Goal: Transaction & Acquisition: Purchase product/service

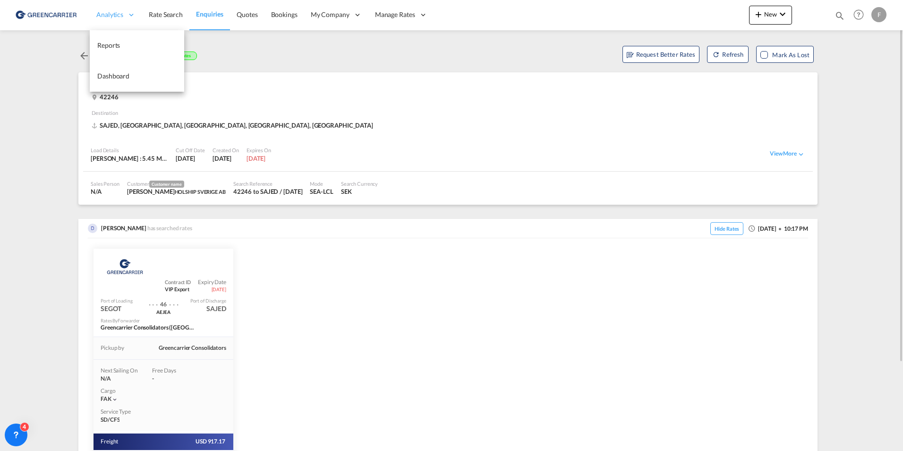
click at [104, 18] on span "Analytics" at bounding box center [109, 14] width 27 height 9
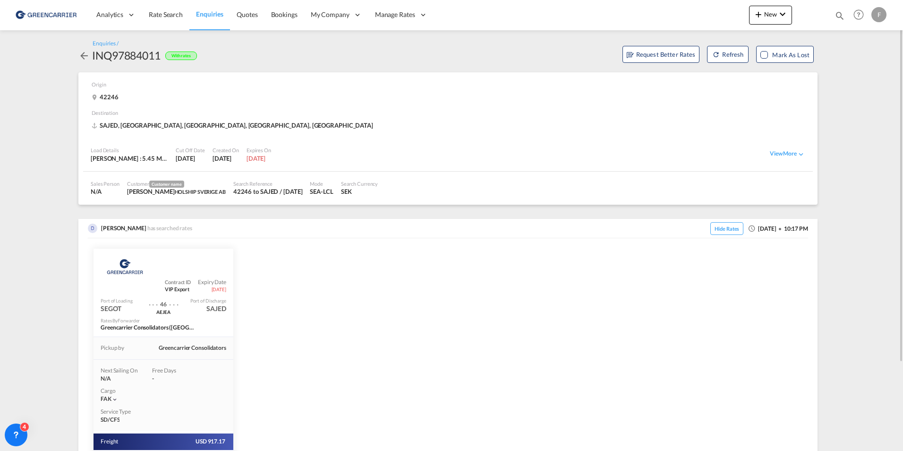
click at [73, 11] on img at bounding box center [46, 14] width 64 height 21
click at [159, 16] on span "Rate Search" at bounding box center [166, 14] width 34 height 8
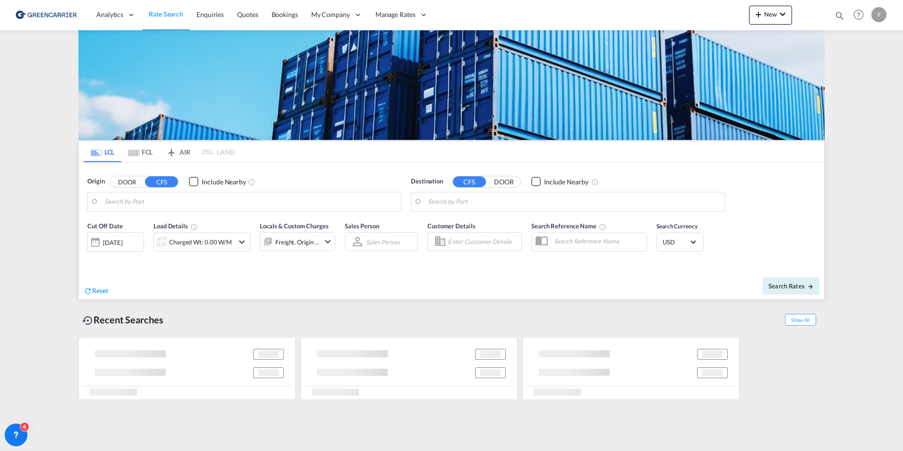
type input "Gothenburg (Goteborg), SEGOT"
type input "Busan, KRPUS"
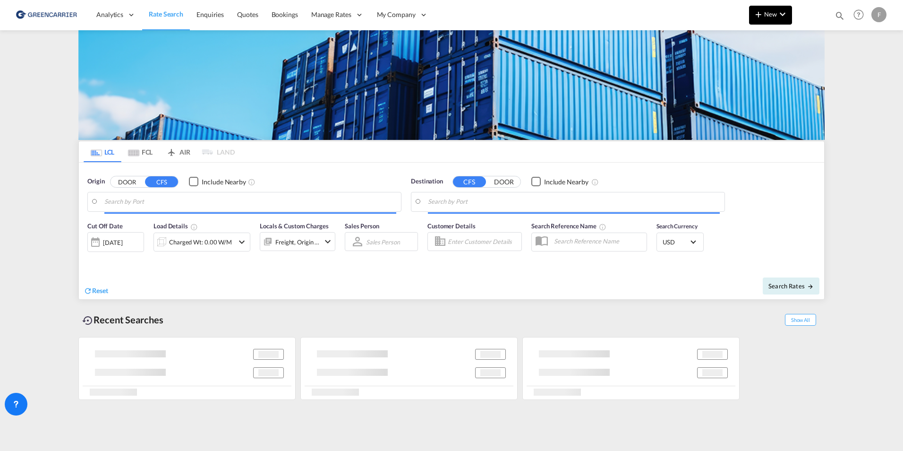
type input "[GEOGRAPHIC_DATA], [GEOGRAPHIC_DATA]"
type input "Sharjah, AESHJ"
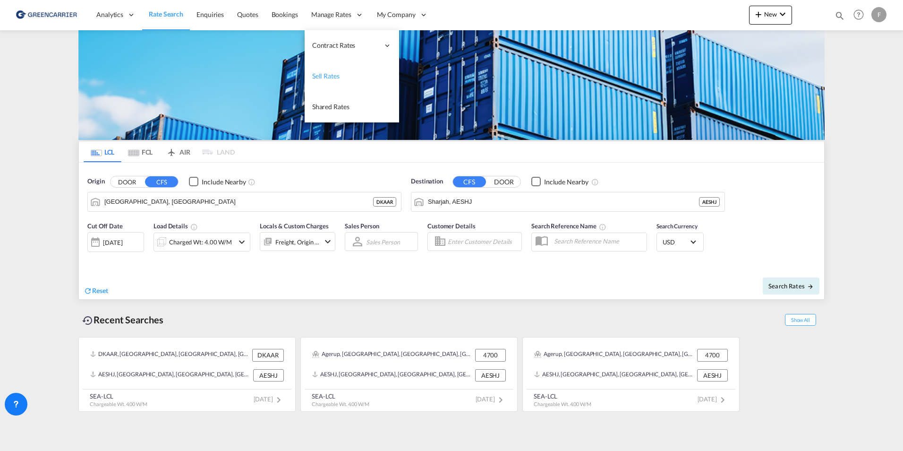
click at [326, 78] on span "Sell Rates" at bounding box center [325, 76] width 27 height 8
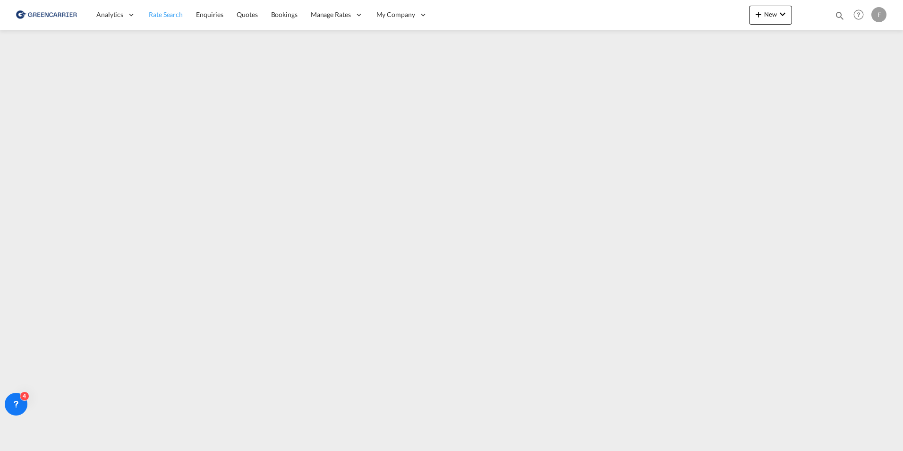
click at [164, 12] on span "Rate Search" at bounding box center [166, 14] width 34 height 8
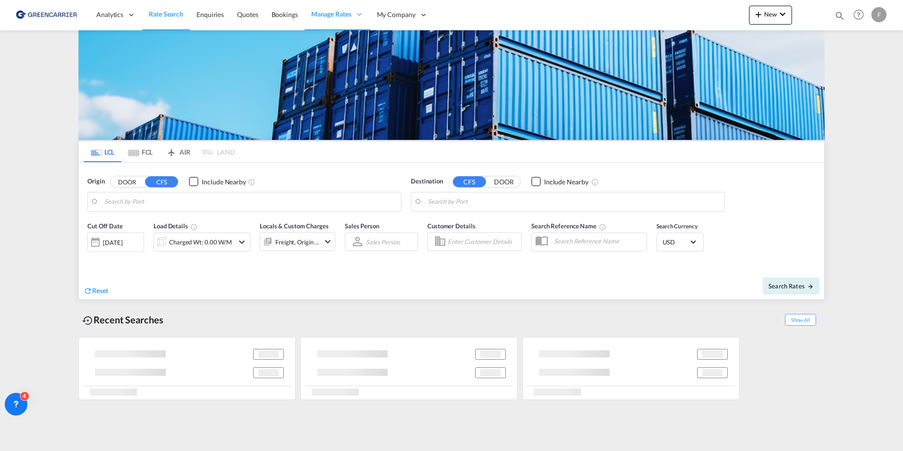
click at [150, 154] on md-tab-item "FCL" at bounding box center [140, 151] width 38 height 21
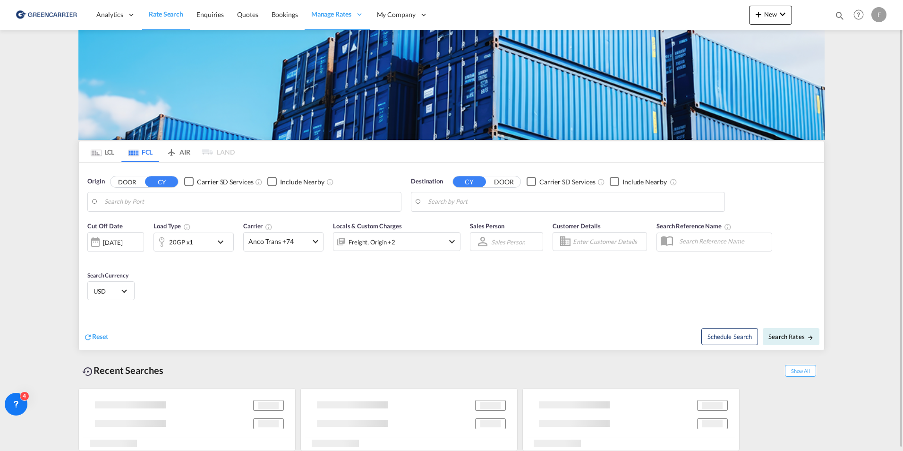
type input "[GEOGRAPHIC_DATA], [GEOGRAPHIC_DATA]"
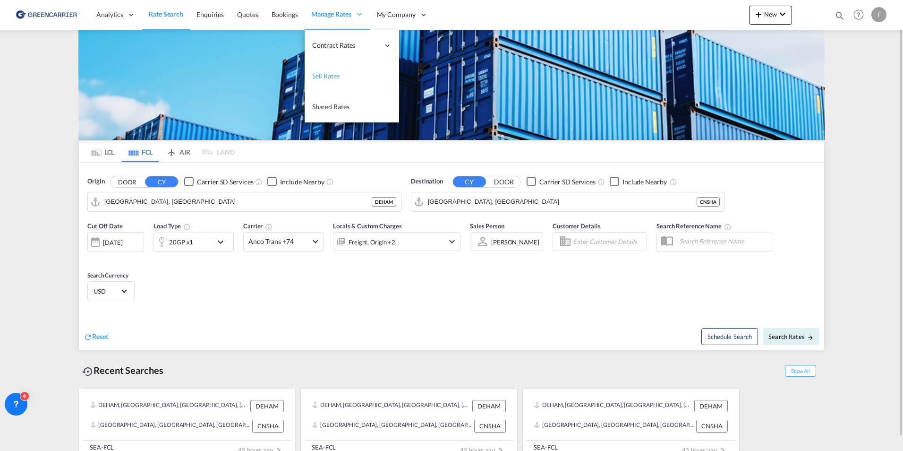
click at [325, 83] on link "Sell Rates" at bounding box center [352, 76] width 94 height 31
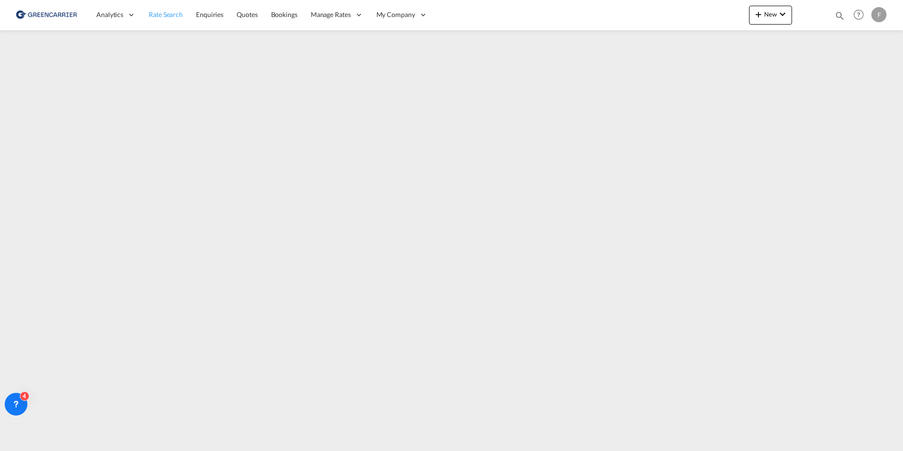
click at [160, 19] on link "Rate Search" at bounding box center [165, 15] width 47 height 31
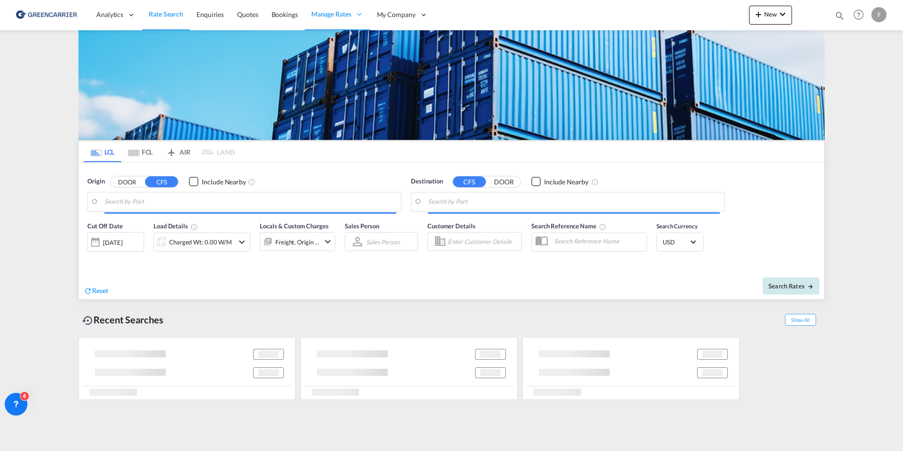
type input "[GEOGRAPHIC_DATA], [GEOGRAPHIC_DATA]"
type input "Sharjah, AESHJ"
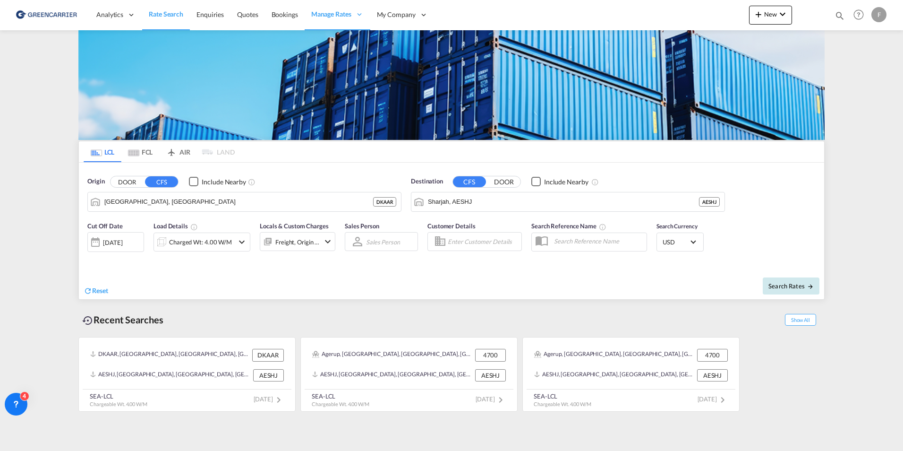
click at [802, 288] on span "Search Rates" at bounding box center [791, 286] width 45 height 8
type input "DKAAR to AESHJ / [DATE]"
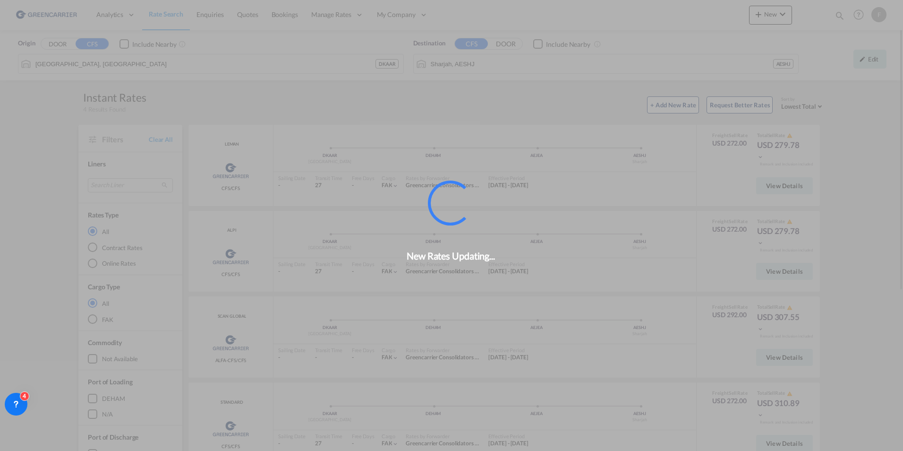
click at [873, 61] on div "New Rates Updating..." at bounding box center [451, 225] width 903 height 451
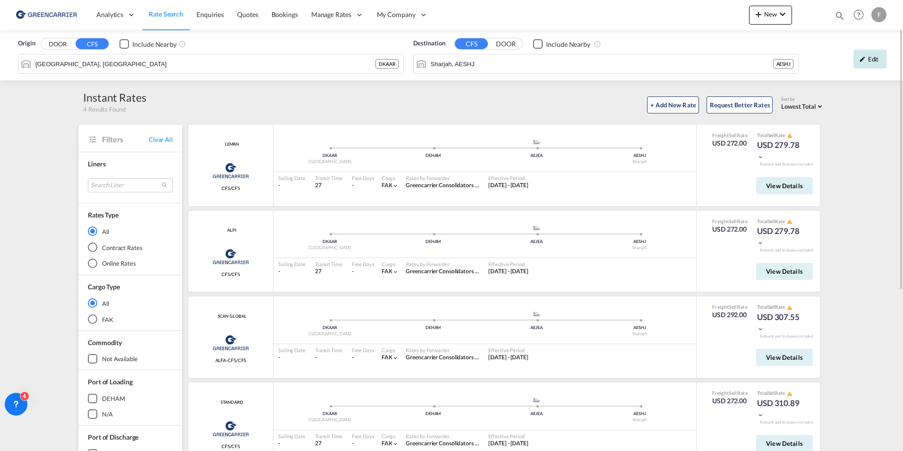
click at [873, 61] on div "Edit" at bounding box center [870, 59] width 33 height 19
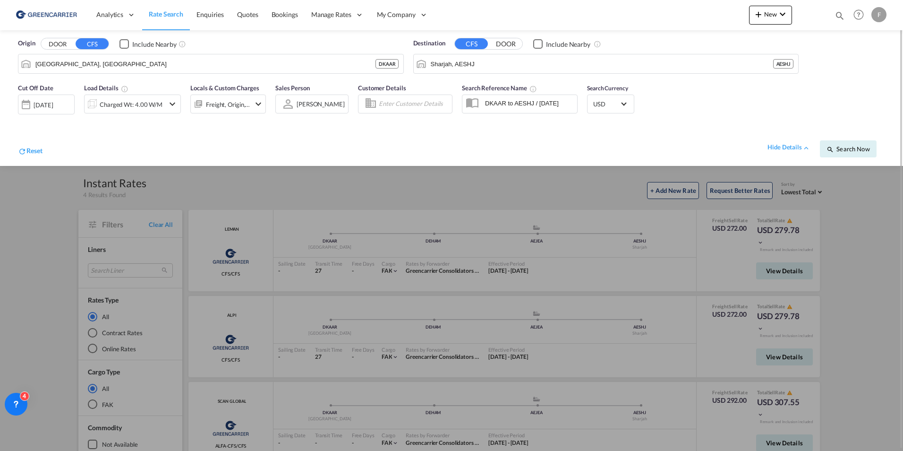
click at [145, 17] on link "Rate Search" at bounding box center [166, 15] width 48 height 31
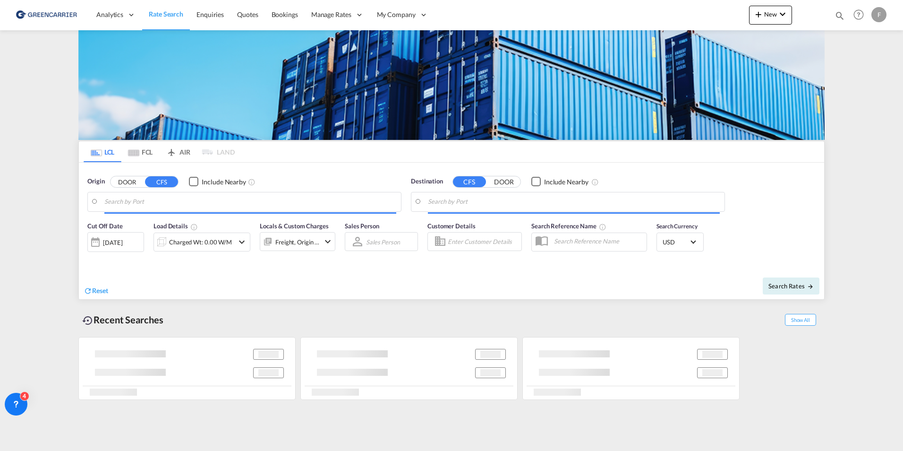
type input "[GEOGRAPHIC_DATA], [GEOGRAPHIC_DATA]"
type input "Sharjah, AESHJ"
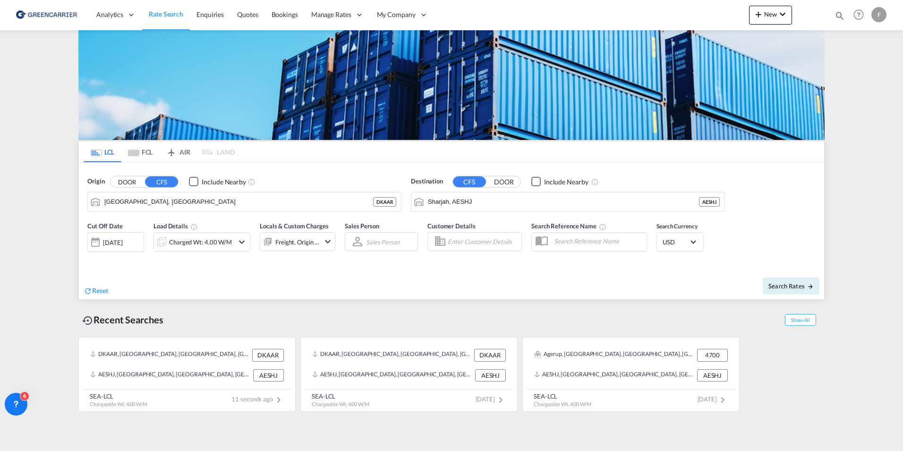
click at [136, 154] on md-icon "Use the left and right arrow keys to navigate between tabs" at bounding box center [133, 152] width 11 height 7
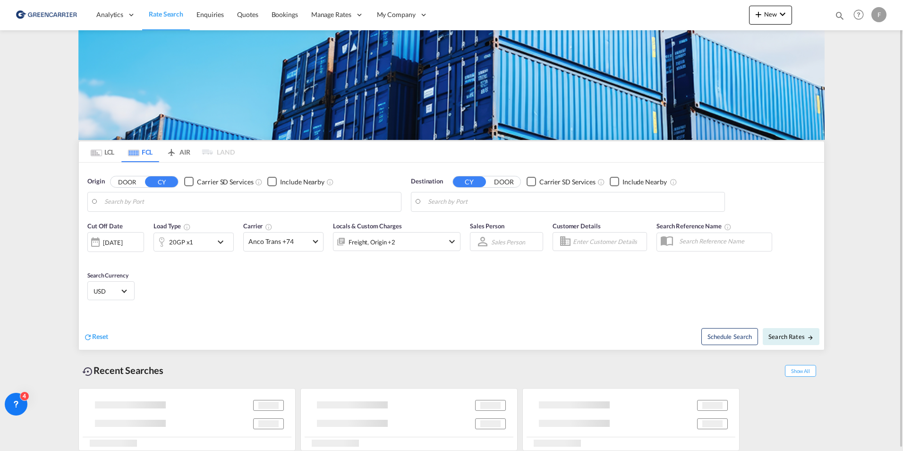
type input "[GEOGRAPHIC_DATA], [GEOGRAPHIC_DATA]"
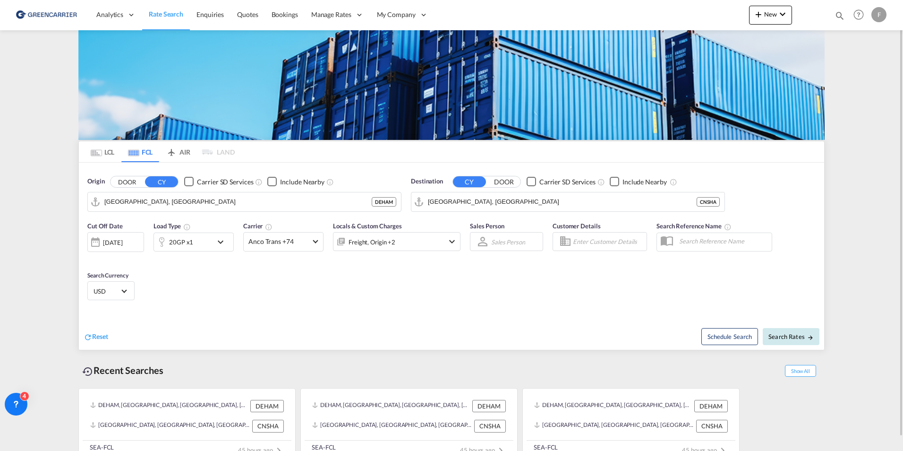
click at [790, 335] on span "Search Rates" at bounding box center [791, 337] width 45 height 8
type input "DEHAM to [GEOGRAPHIC_DATA] / [DATE]"
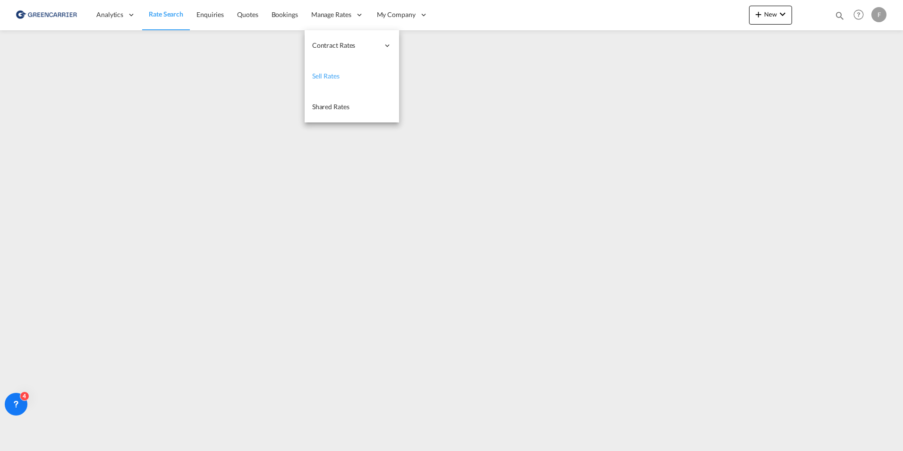
click at [324, 77] on span "Sell Rates" at bounding box center [325, 76] width 27 height 8
click at [323, 81] on link "Sell Rates" at bounding box center [351, 76] width 94 height 31
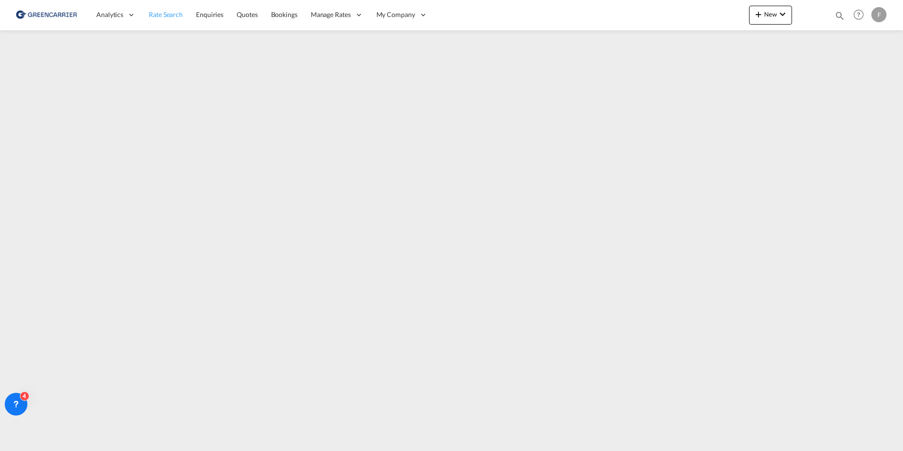
click at [154, 26] on link "Rate Search" at bounding box center [165, 15] width 47 height 31
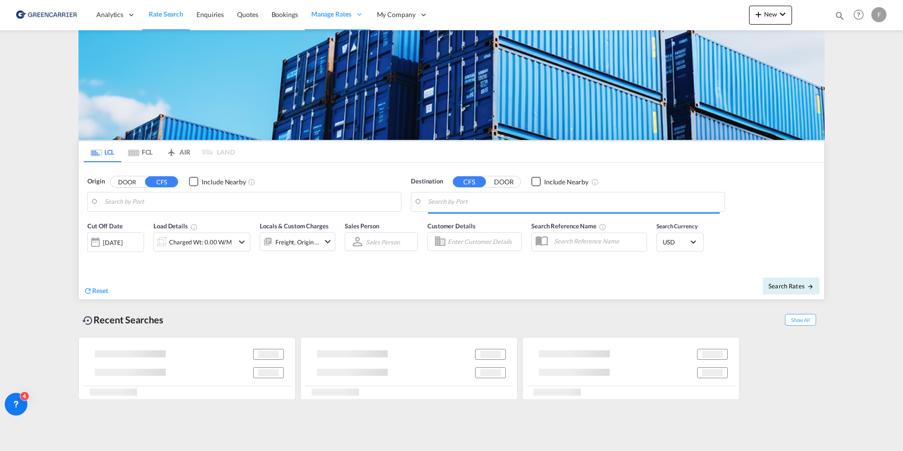
type input "[GEOGRAPHIC_DATA], [GEOGRAPHIC_DATA]"
type input "Sharjah, AESHJ"
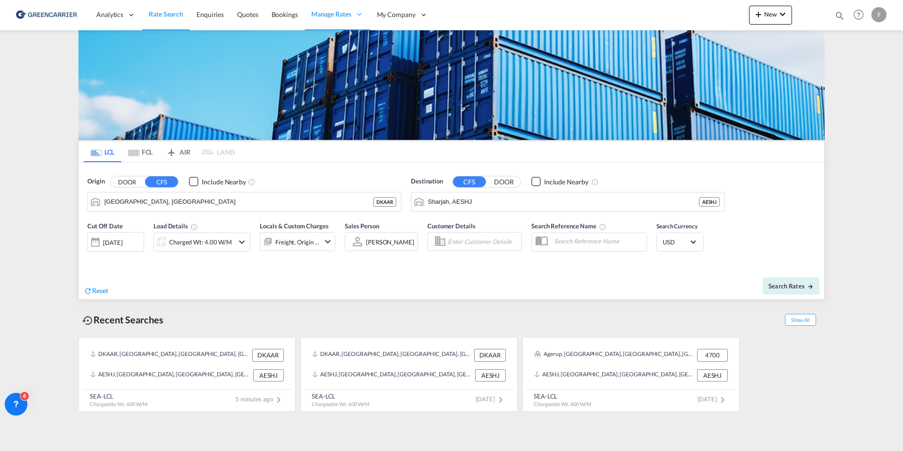
click at [145, 159] on md-tab-item "FCL" at bounding box center [140, 151] width 38 height 21
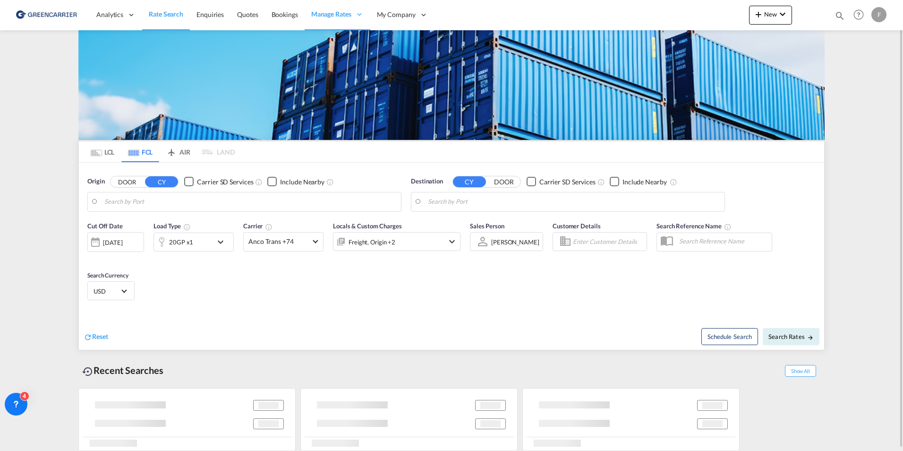
type input "[GEOGRAPHIC_DATA], [GEOGRAPHIC_DATA]"
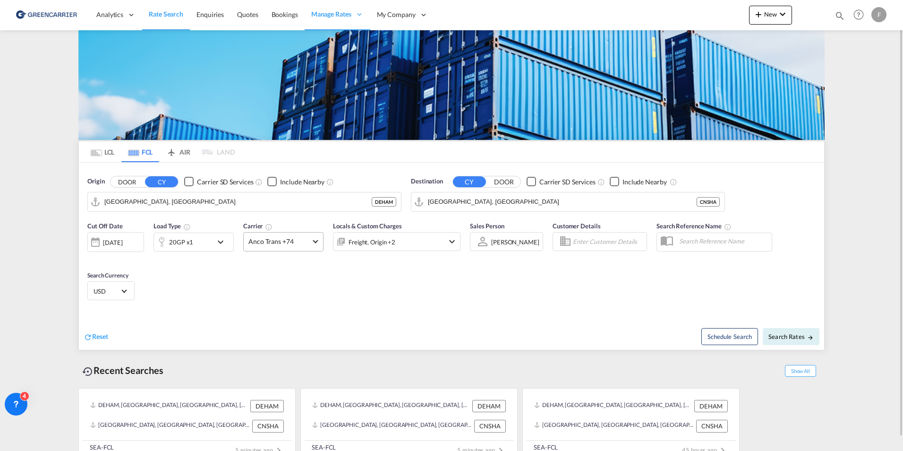
click at [307, 244] on span "Anco Trans +74" at bounding box center [278, 241] width 61 height 9
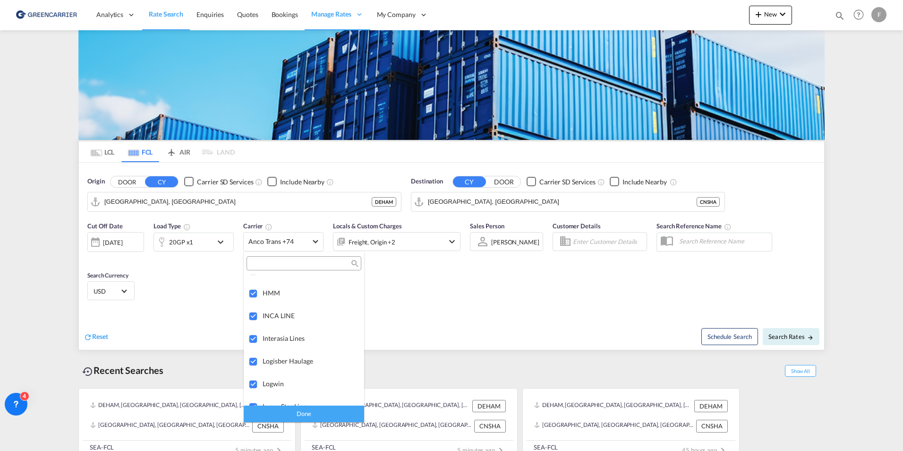
scroll to position [1457, 0]
click at [497, 315] on md-backdrop at bounding box center [451, 225] width 903 height 451
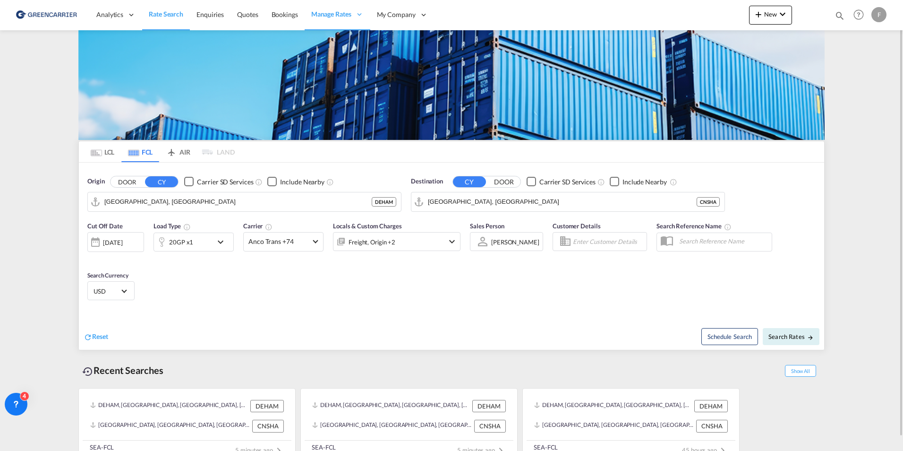
click at [821, 341] on div "Schedule Search Search Rates" at bounding box center [639, 331] width 370 height 36
click at [813, 339] on md-icon "icon-arrow-right" at bounding box center [810, 337] width 7 height 7
type input "DEHAM to [GEOGRAPHIC_DATA] / [DATE]"
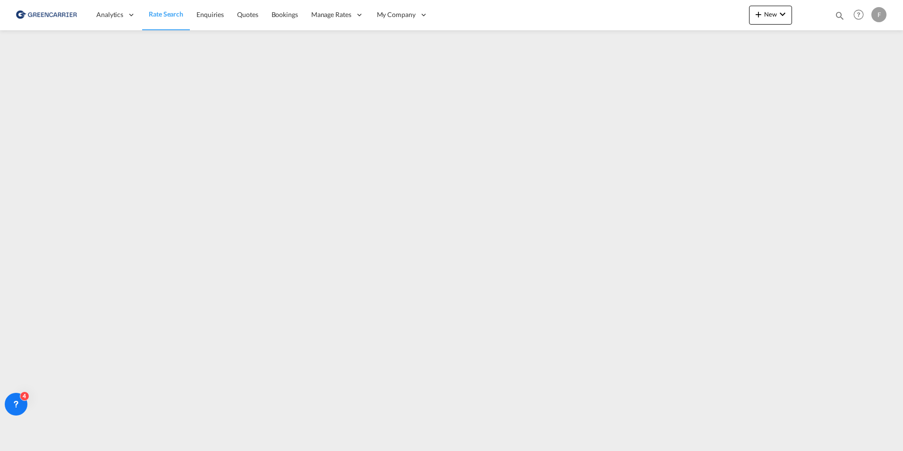
click at [876, 13] on div "F" at bounding box center [879, 14] width 15 height 15
click at [347, 14] on md-backdrop at bounding box center [451, 225] width 903 height 451
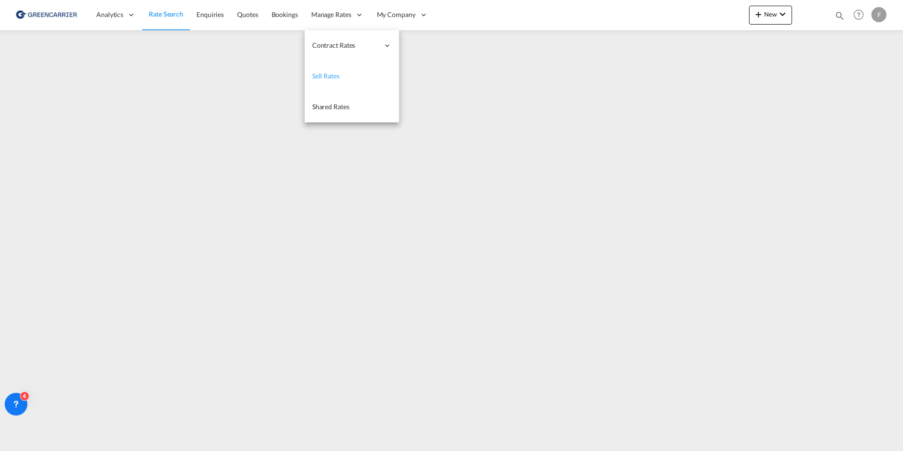
click at [340, 74] on link "Sell Rates" at bounding box center [352, 76] width 94 height 31
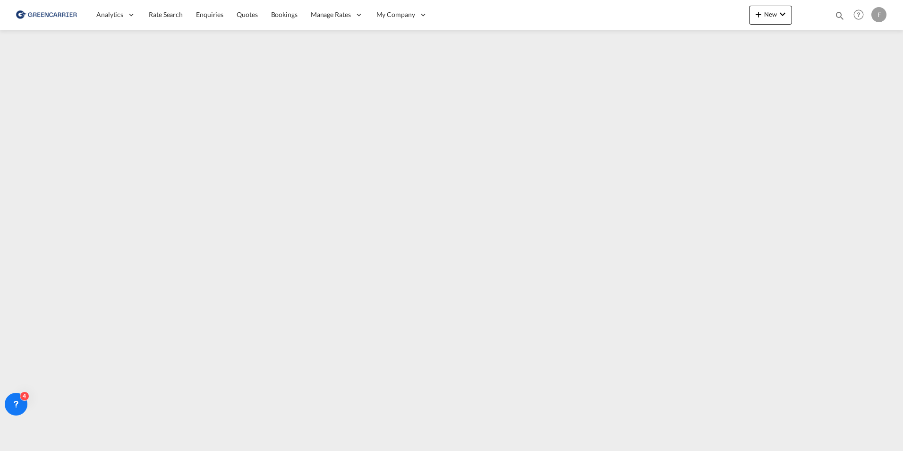
click at [881, 17] on div "F" at bounding box center [879, 14] width 15 height 15
click at [854, 74] on button "Logout" at bounding box center [868, 72] width 61 height 19
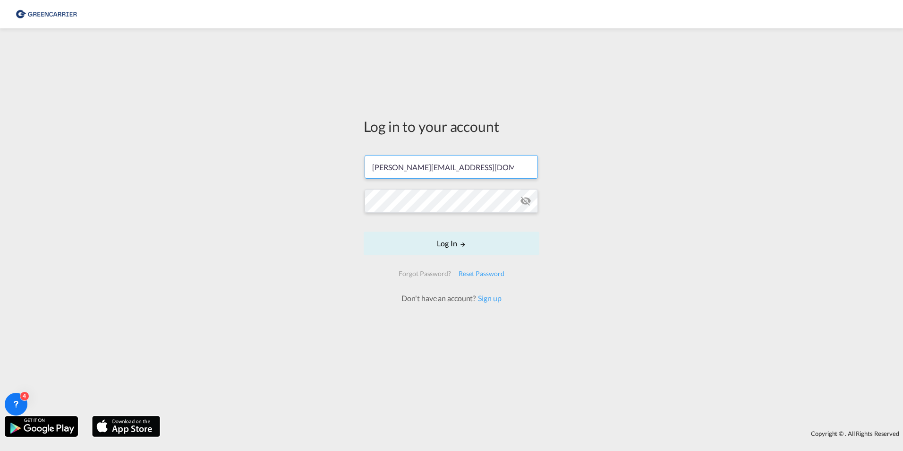
click at [441, 166] on input "[PERSON_NAME][EMAIL_ADDRESS][DOMAIN_NAME]" at bounding box center [451, 167] width 173 height 24
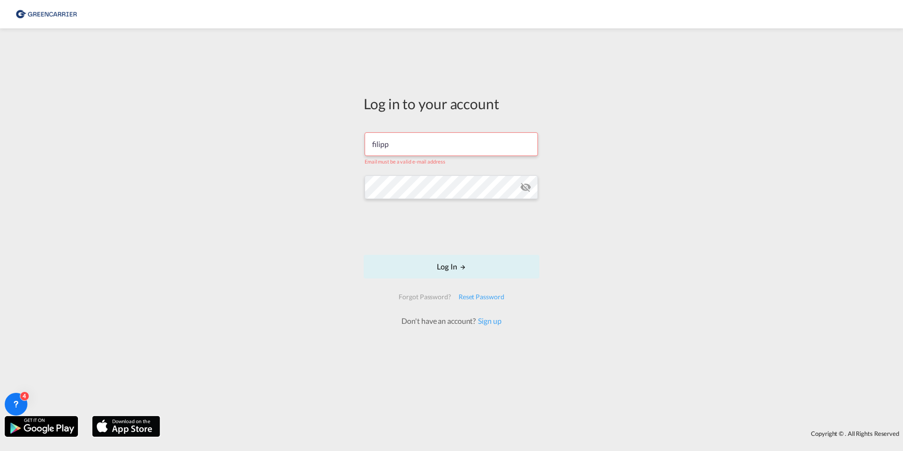
type input "[EMAIL_ADDRESS][DOMAIN_NAME]"
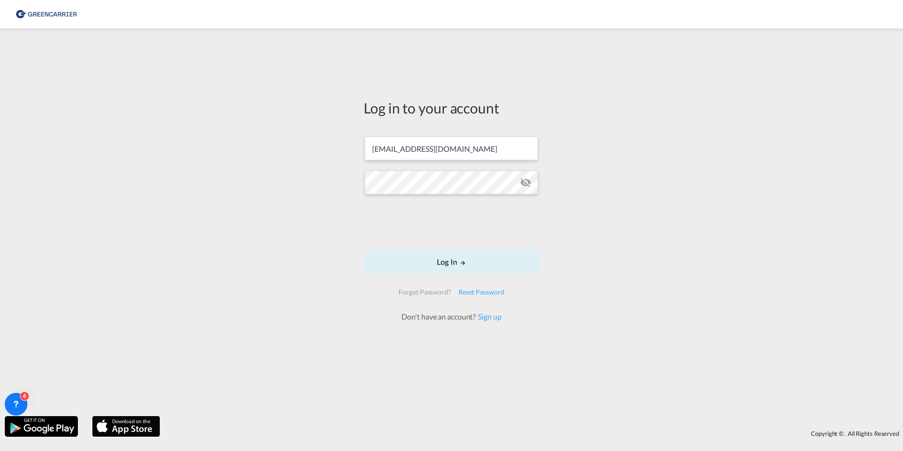
click at [466, 246] on form "[EMAIL_ADDRESS][DOMAIN_NAME] Log In Forgot Password? Reset Password Don't have …" at bounding box center [452, 224] width 176 height 195
click at [469, 259] on button "Log In" at bounding box center [452, 262] width 176 height 24
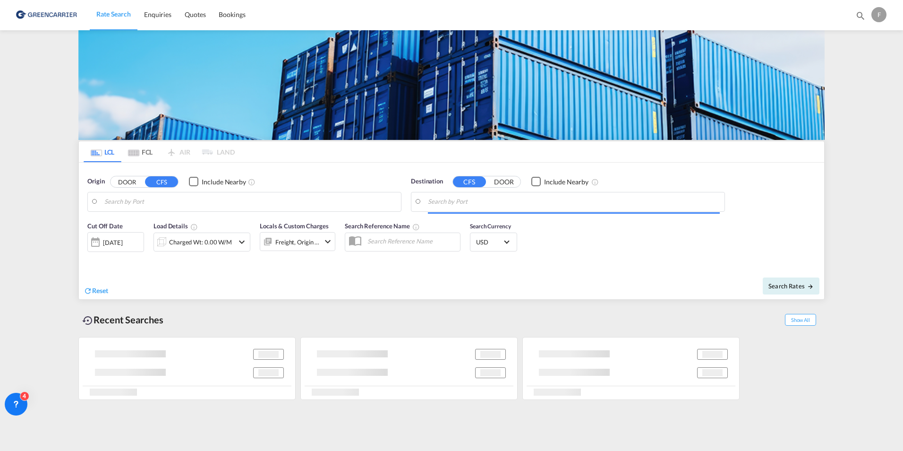
type input "[GEOGRAPHIC_DATA], [GEOGRAPHIC_DATA]"
type input "[GEOGRAPHIC_DATA], THBKK"
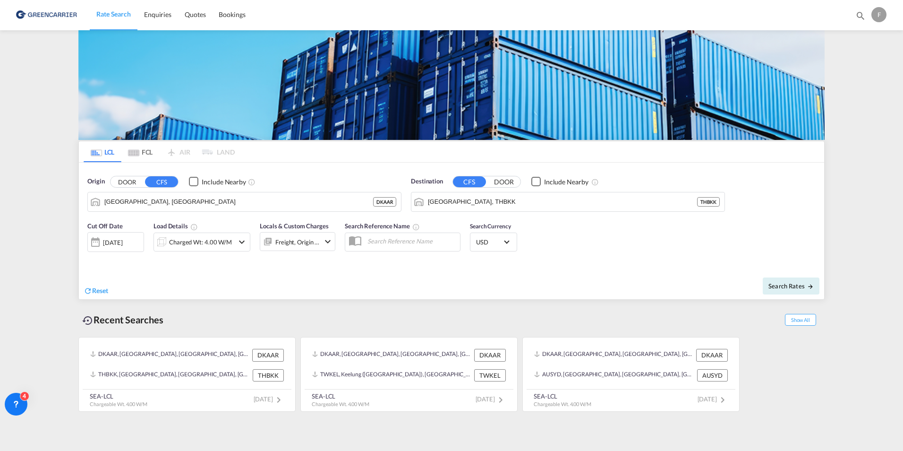
click at [141, 159] on md-tab-item "FCL" at bounding box center [140, 151] width 38 height 21
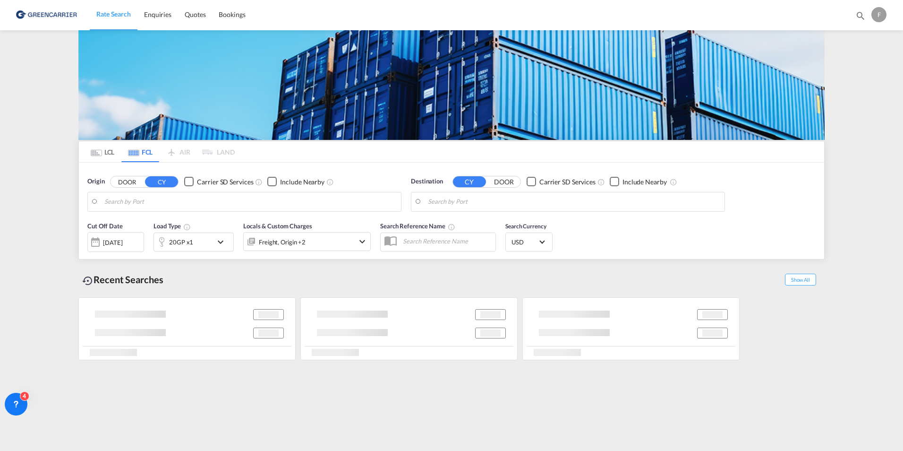
type input "[GEOGRAPHIC_DATA], [GEOGRAPHIC_DATA]"
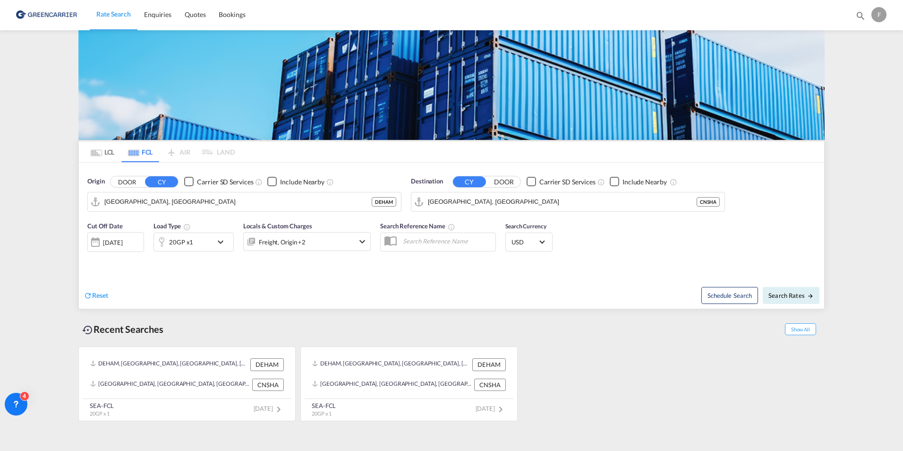
click at [336, 240] on div "Freight, Origin +2" at bounding box center [294, 241] width 101 height 19
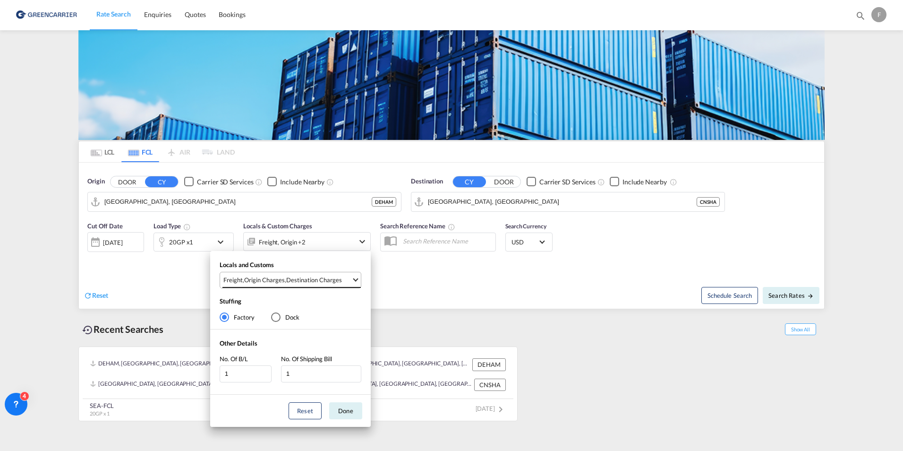
click at [323, 277] on div "Destination Charges" at bounding box center [314, 279] width 56 height 9
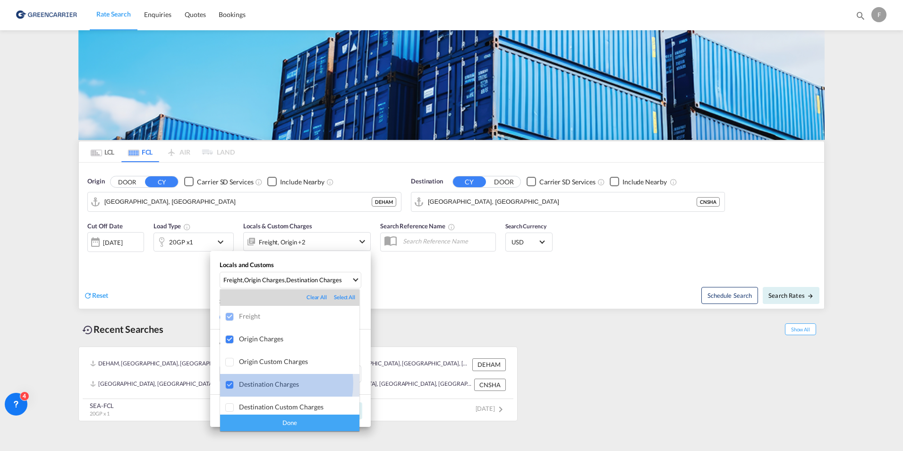
click at [267, 383] on div "Destination Charges" at bounding box center [299, 384] width 120 height 8
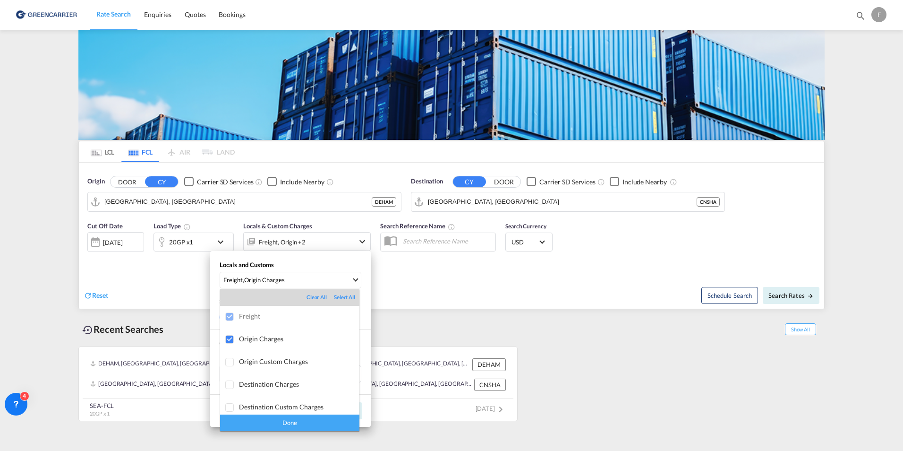
click at [269, 422] on div "Done" at bounding box center [289, 422] width 139 height 17
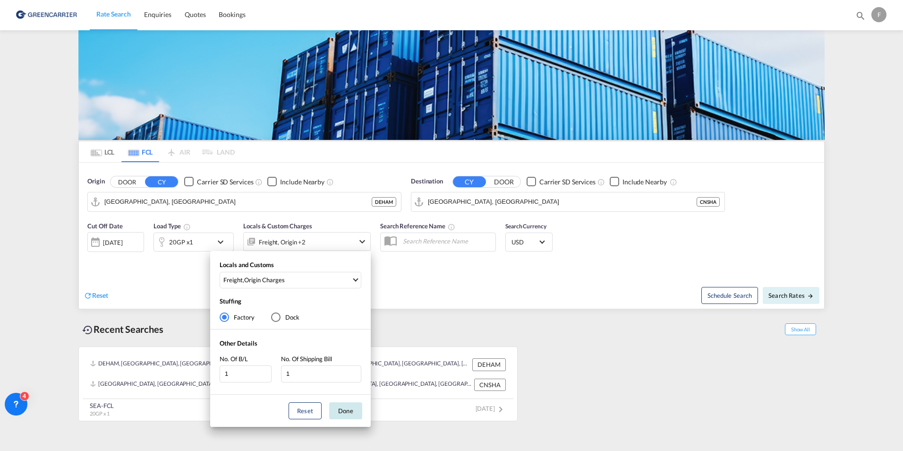
click at [351, 411] on button "Done" at bounding box center [345, 410] width 33 height 17
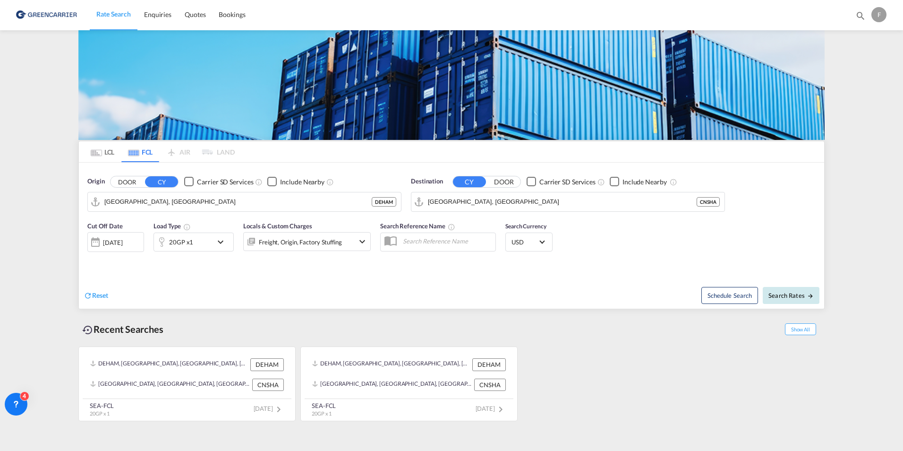
click at [802, 296] on span "Search Rates" at bounding box center [791, 295] width 45 height 8
type input "DEHAM to [GEOGRAPHIC_DATA] / [DATE]"
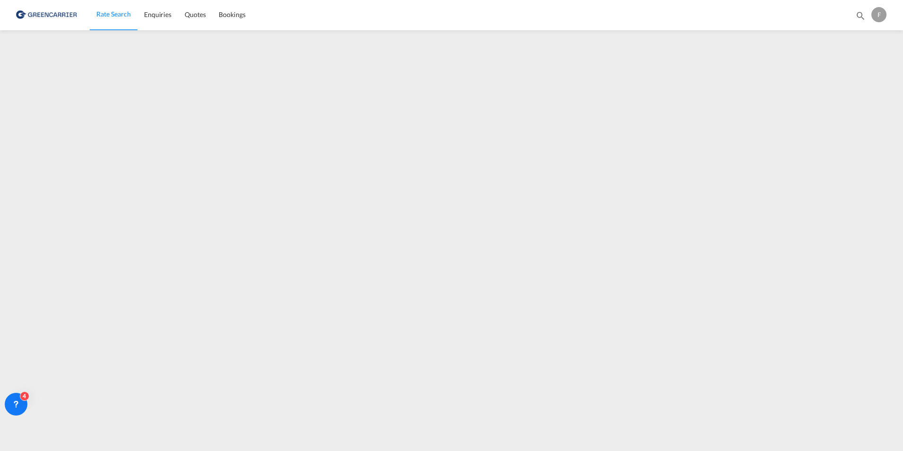
click at [875, 16] on div "F" at bounding box center [879, 14] width 15 height 15
click at [875, 14] on md-backdrop at bounding box center [451, 225] width 903 height 451
click at [883, 12] on div "F" at bounding box center [879, 14] width 15 height 15
click at [863, 77] on button "Logout" at bounding box center [868, 72] width 61 height 19
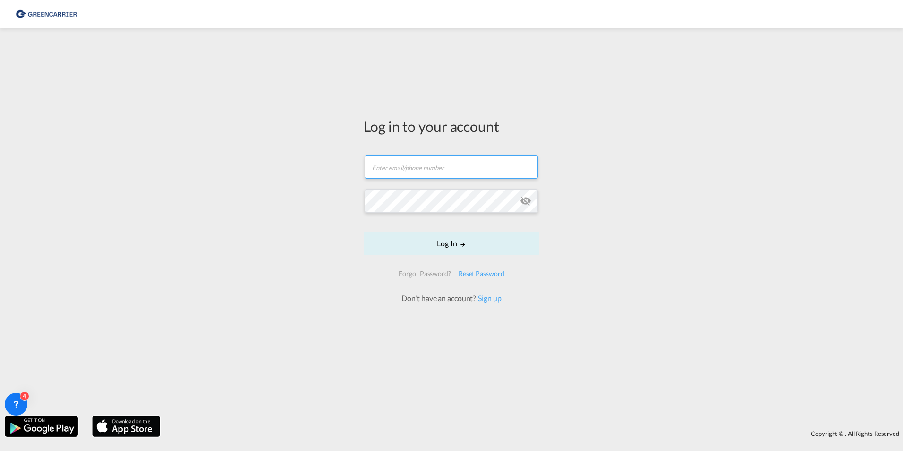
type input "[PERSON_NAME][EMAIL_ADDRESS][DOMAIN_NAME]"
click at [447, 248] on button "Log In" at bounding box center [452, 243] width 176 height 24
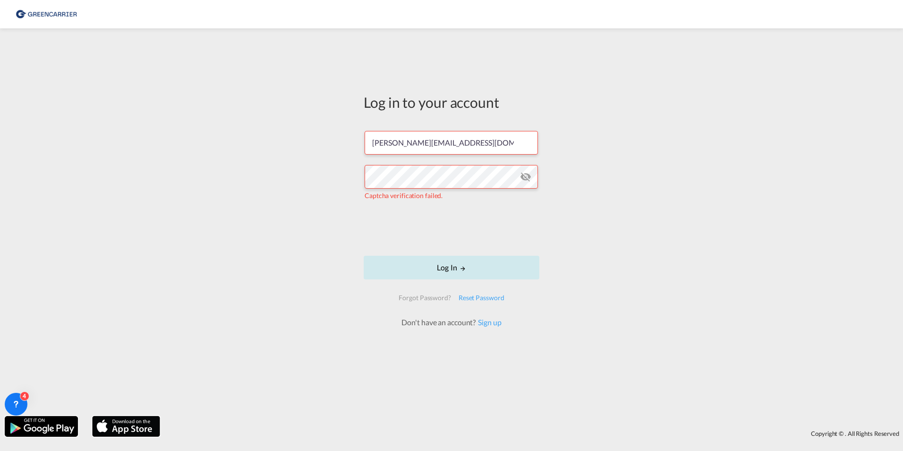
click at [405, 263] on button "Log In" at bounding box center [452, 268] width 176 height 24
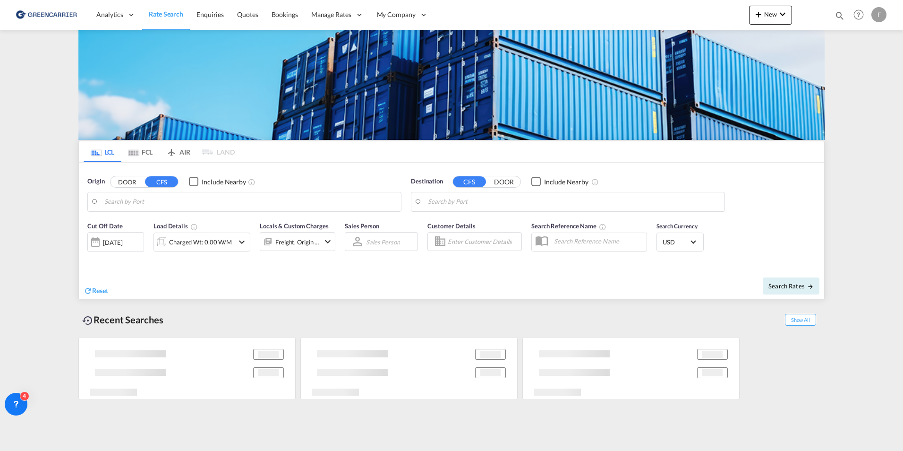
type input "[GEOGRAPHIC_DATA], [GEOGRAPHIC_DATA]"
type input "Sharjah, AESHJ"
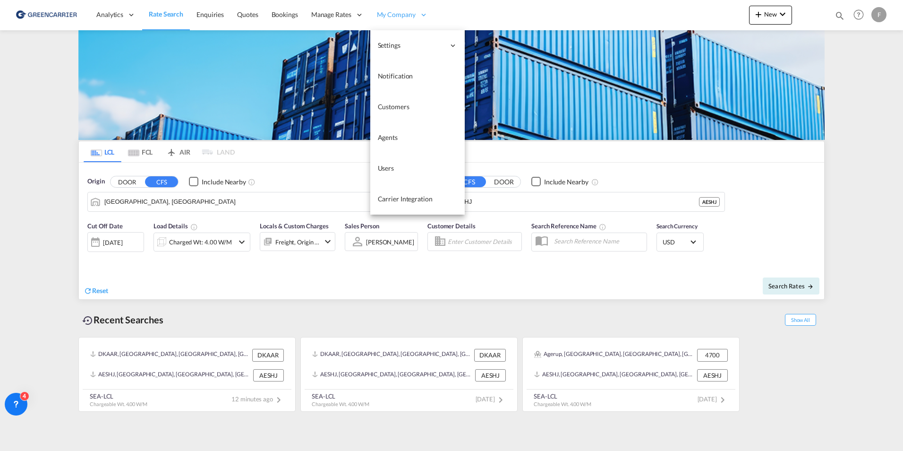
click at [394, 25] on div "My Company" at bounding box center [402, 15] width 64 height 31
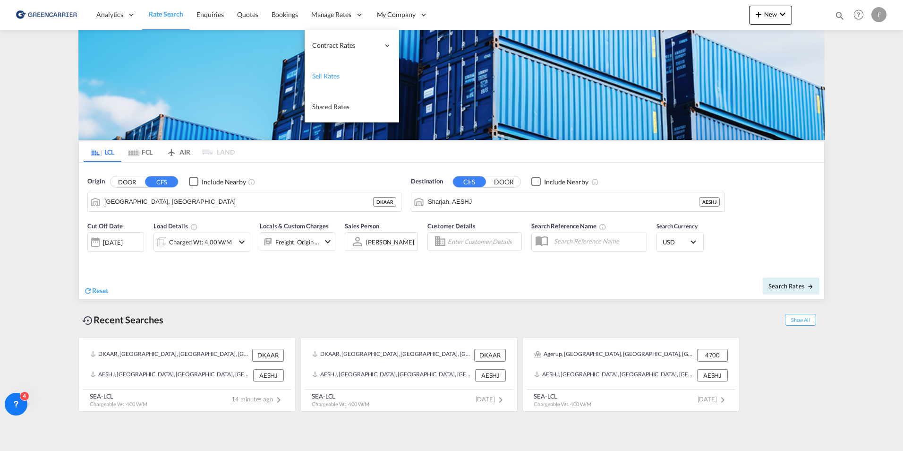
click at [327, 74] on span "Sell Rates" at bounding box center [325, 76] width 27 height 8
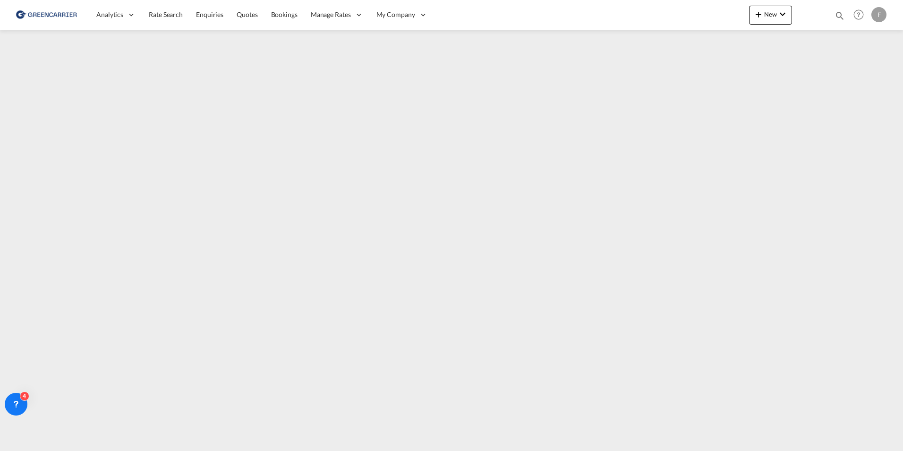
click at [883, 17] on div "F" at bounding box center [879, 14] width 15 height 15
click at [859, 76] on button "Logout" at bounding box center [868, 72] width 61 height 19
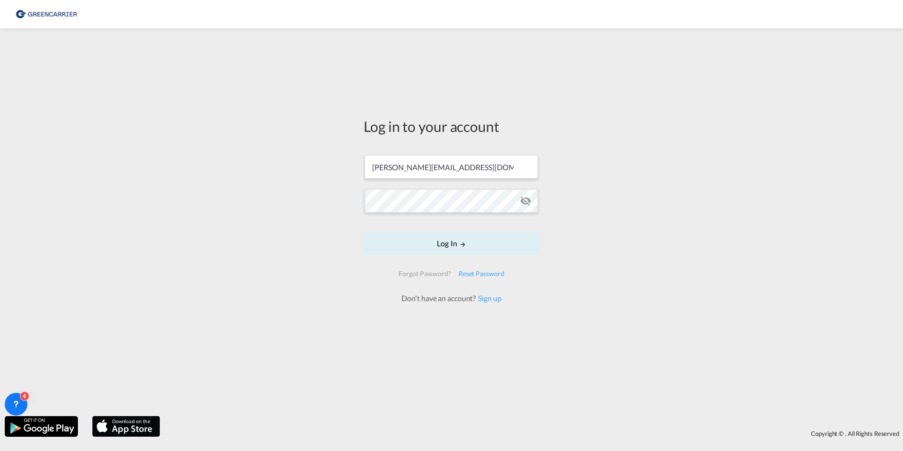
drag, startPoint x: 338, startPoint y: 176, endPoint x: 222, endPoint y: 163, distance: 116.9
click at [229, 165] on div "Log in to your account [PERSON_NAME][EMAIL_ADDRESS][DOMAIN_NAME] Log In Forgot …" at bounding box center [451, 222] width 903 height 378
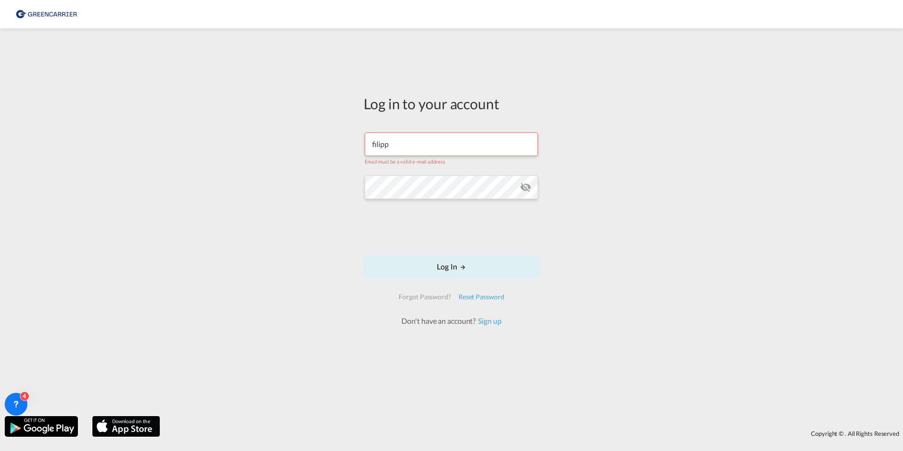
type input "[EMAIL_ADDRESS][DOMAIN_NAME]"
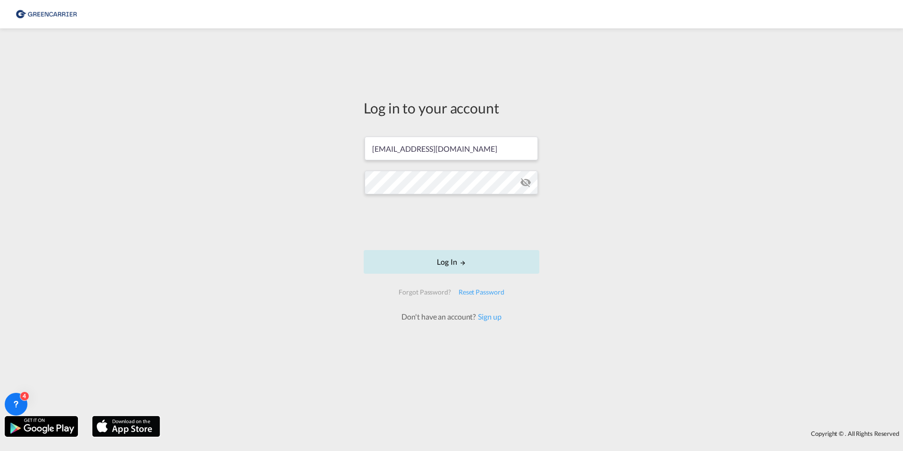
click at [411, 263] on button "Log In" at bounding box center [452, 262] width 176 height 24
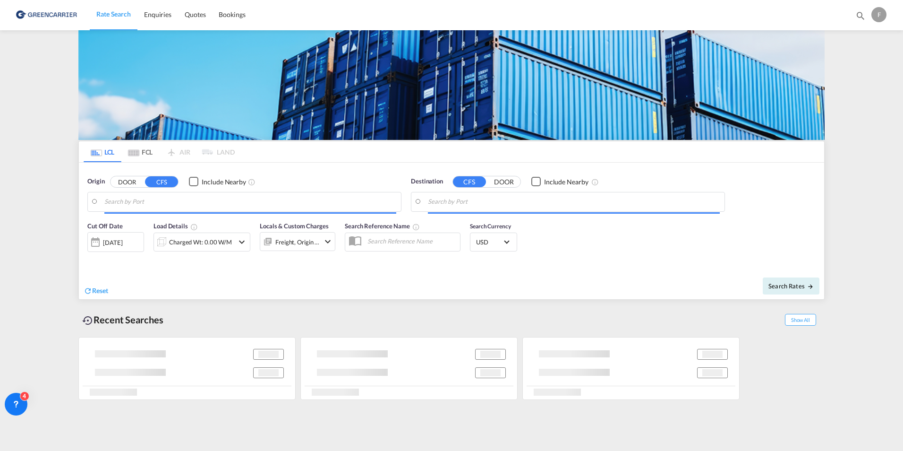
type input "[GEOGRAPHIC_DATA], [GEOGRAPHIC_DATA]"
type input "[GEOGRAPHIC_DATA], THBKK"
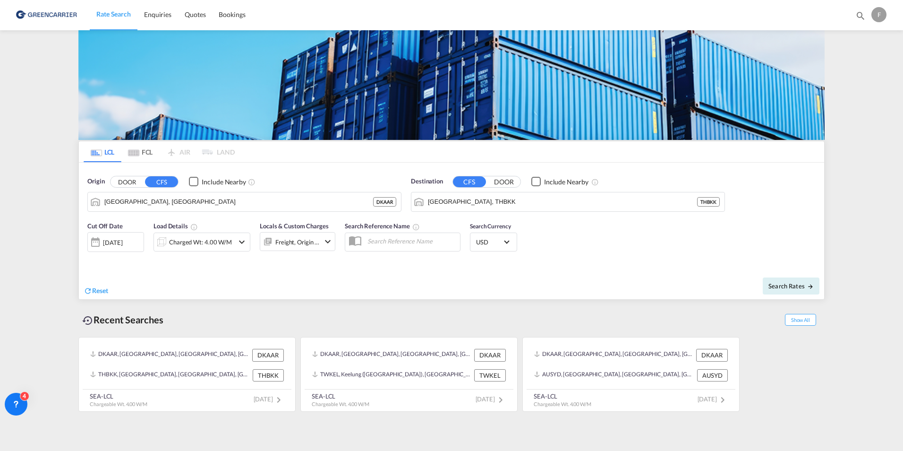
click at [147, 150] on md-tab-item "FCL" at bounding box center [140, 151] width 38 height 21
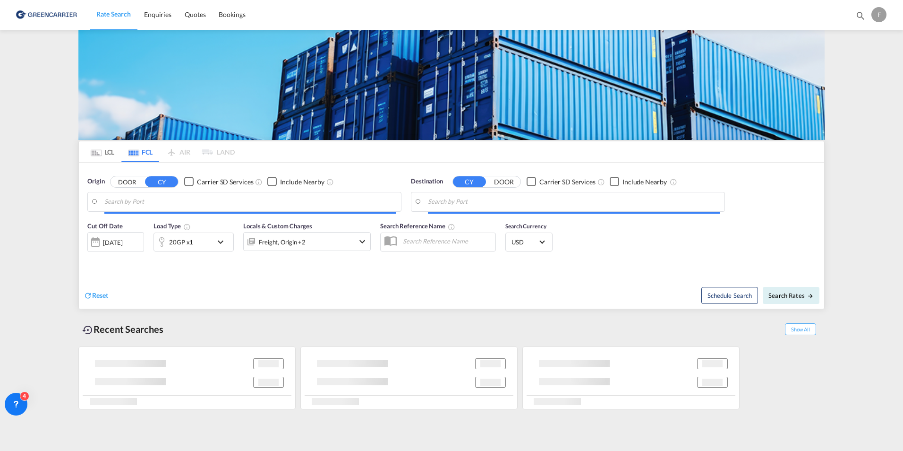
type input "[GEOGRAPHIC_DATA], [GEOGRAPHIC_DATA]"
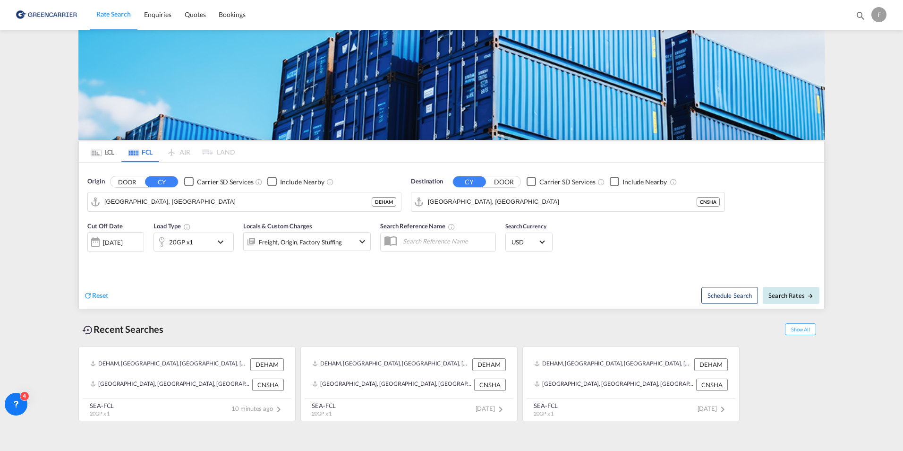
click at [786, 294] on span "Search Rates" at bounding box center [791, 295] width 45 height 8
type input "DEHAM to [GEOGRAPHIC_DATA] / [DATE]"
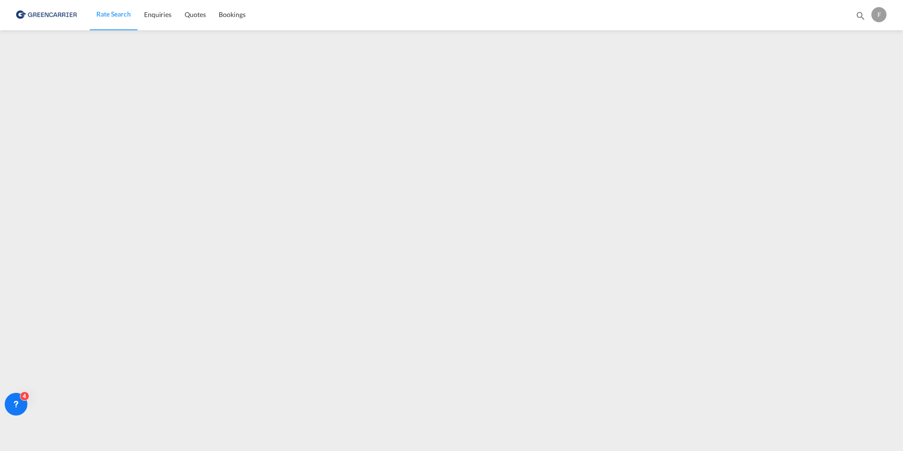
click at [881, 14] on div "F" at bounding box center [879, 14] width 15 height 15
click at [857, 70] on button "Logout" at bounding box center [868, 72] width 61 height 19
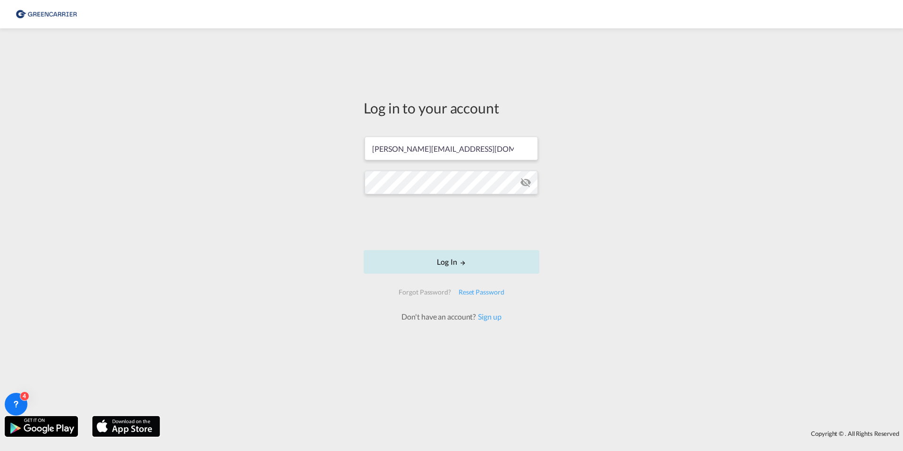
click at [448, 265] on button "Log In" at bounding box center [452, 262] width 176 height 24
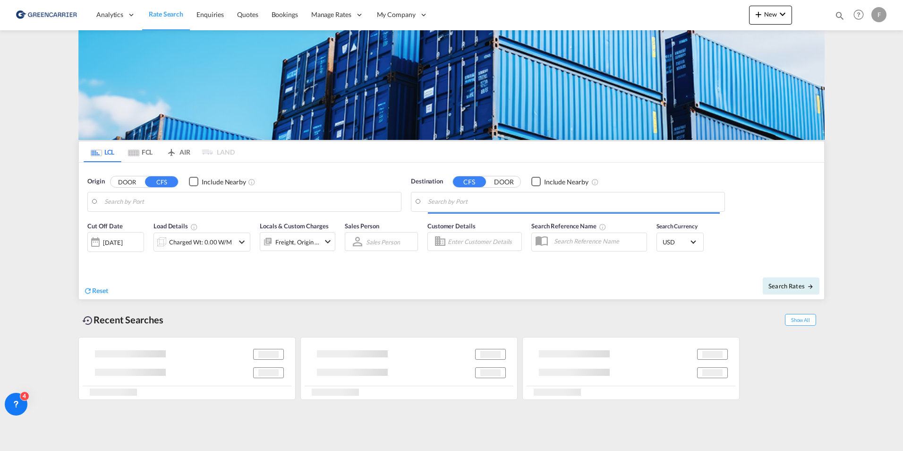
type input "[GEOGRAPHIC_DATA], [GEOGRAPHIC_DATA]"
type input "Sharjah, AESHJ"
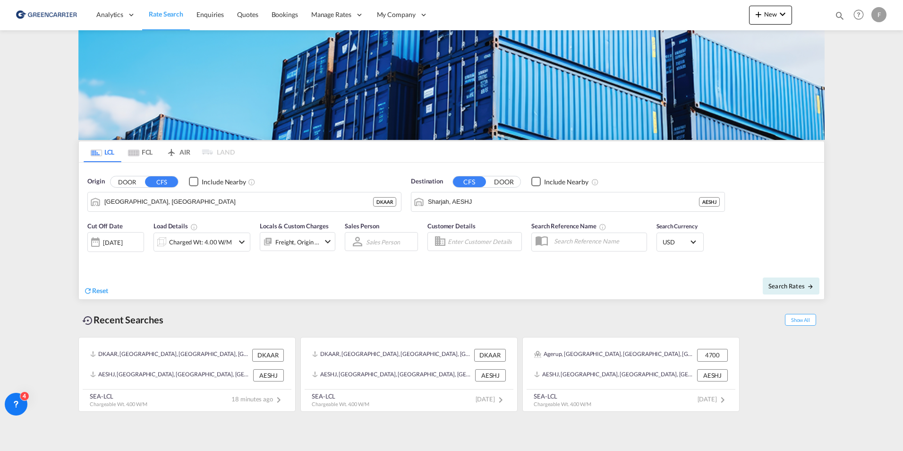
click at [142, 157] on md-tab-item "FCL" at bounding box center [140, 151] width 38 height 21
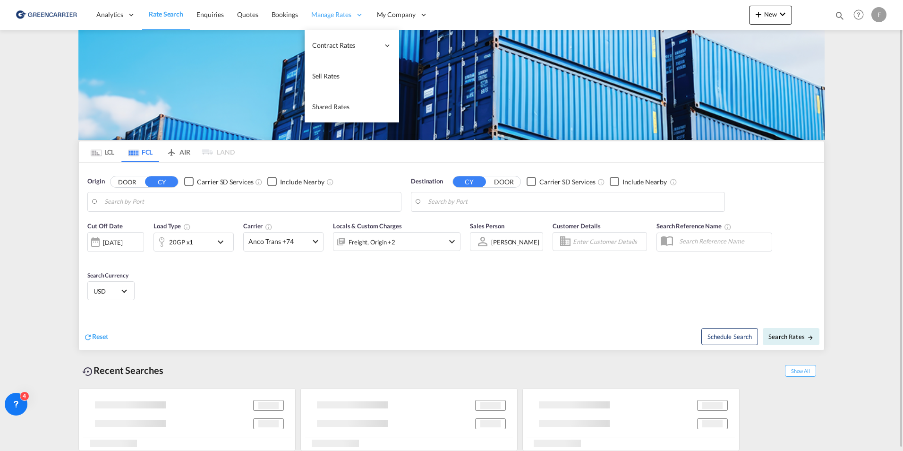
type input "[GEOGRAPHIC_DATA], [GEOGRAPHIC_DATA]"
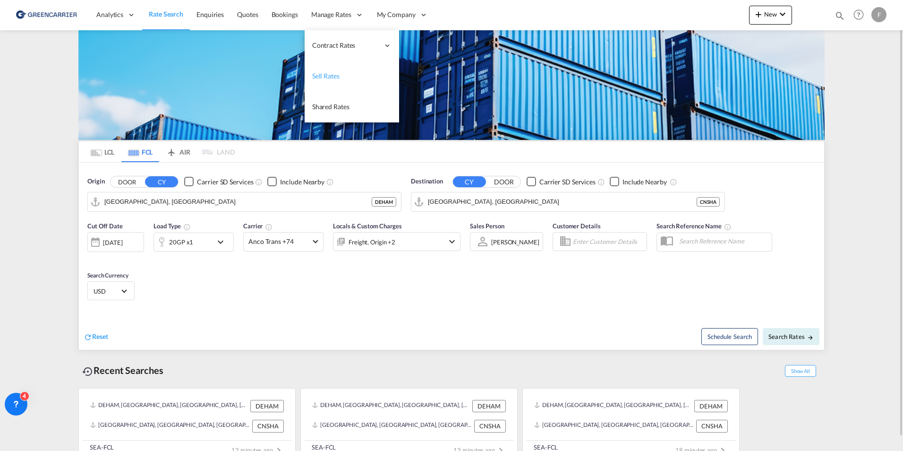
click at [328, 75] on span "Sell Rates" at bounding box center [325, 76] width 27 height 8
